Goal: Information Seeking & Learning: Understand process/instructions

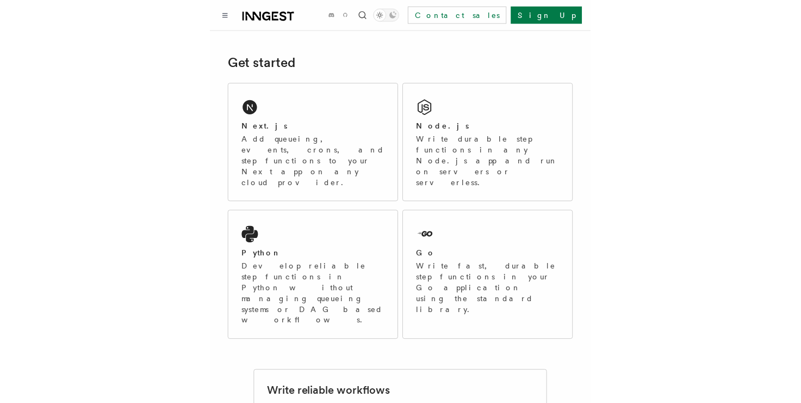
scroll to position [54, 0]
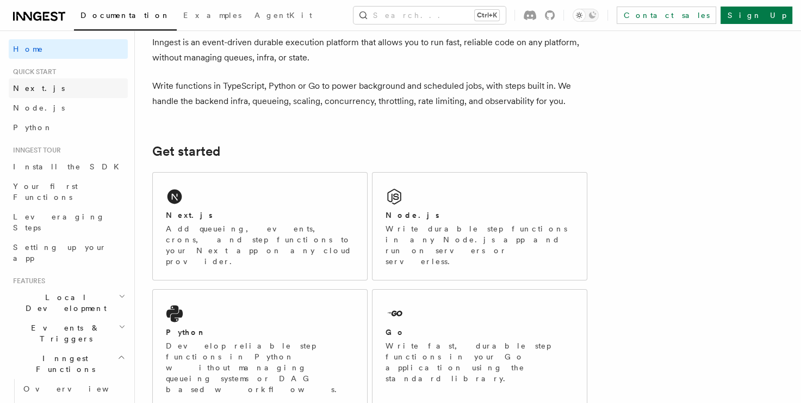
click at [29, 88] on span "Next.js" at bounding box center [39, 88] width 52 height 9
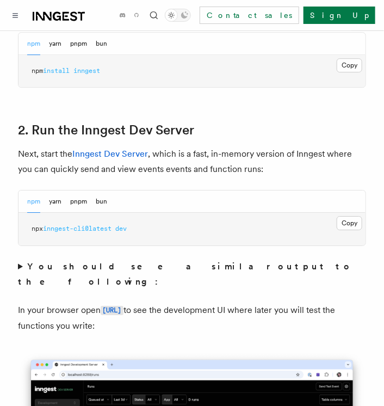
scroll to position [707, 0]
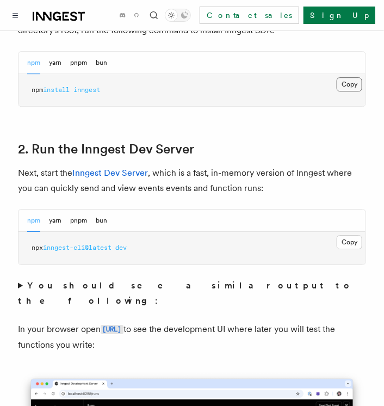
click at [352, 77] on button "Copy Copied" at bounding box center [350, 84] width 26 height 14
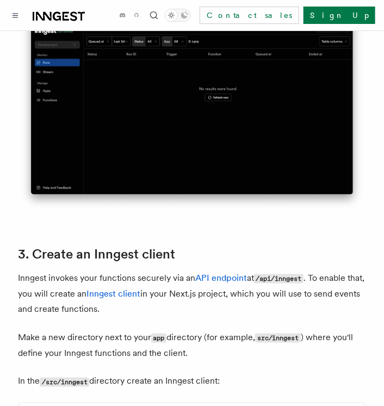
scroll to position [1197, 0]
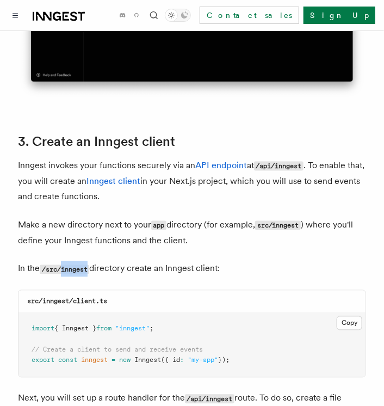
drag, startPoint x: 64, startPoint y: 238, endPoint x: 94, endPoint y: 240, distance: 30.0
click at [94, 261] on p "In the /src/inngest directory create an Inngest client:" at bounding box center [192, 269] width 348 height 16
copy code "inngest"
click at [350, 316] on button "Copy Copied" at bounding box center [350, 323] width 26 height 14
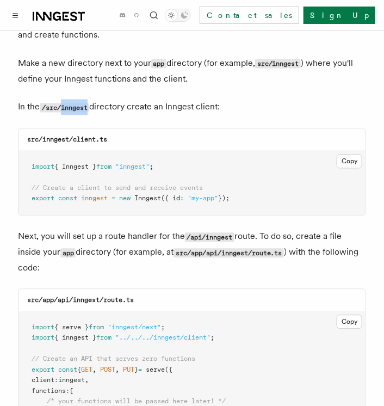
scroll to position [1360, 0]
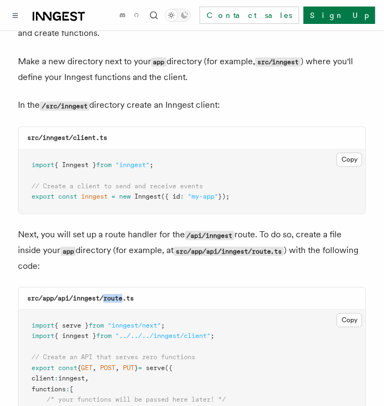
drag, startPoint x: 105, startPoint y: 269, endPoint x: 125, endPoint y: 270, distance: 19.6
click at [125, 295] on code "src/app/api/inngest/route.ts" at bounding box center [80, 299] width 107 height 8
copy code "route"
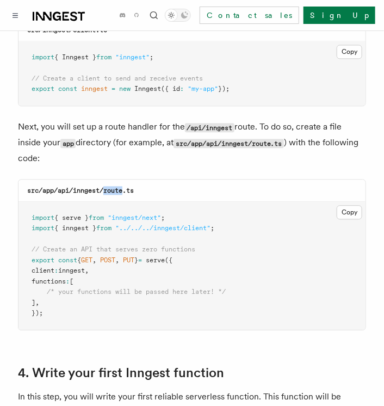
scroll to position [1469, 0]
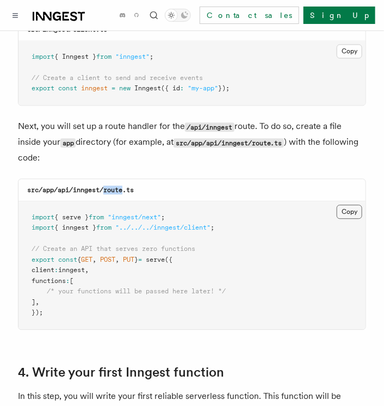
click at [345, 205] on button "Copy Copied" at bounding box center [350, 212] width 26 height 14
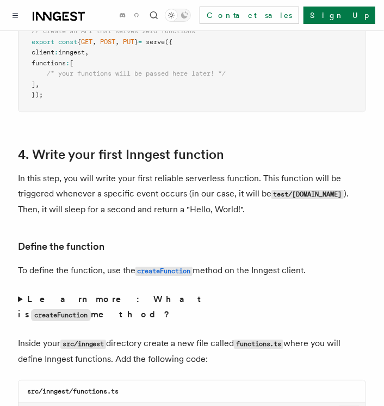
scroll to position [1849, 0]
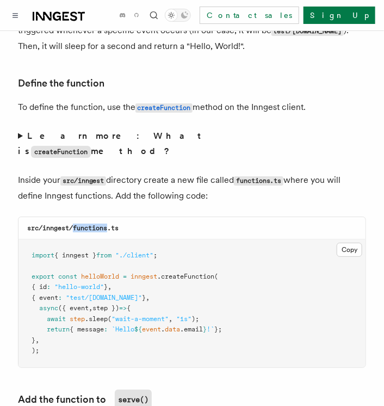
drag, startPoint x: 75, startPoint y: 188, endPoint x: 108, endPoint y: 189, distance: 33.2
click at [109, 217] on div "src/inngest/functions.ts" at bounding box center [191, 228] width 347 height 22
copy code "functions"
